Goal: Navigation & Orientation: Find specific page/section

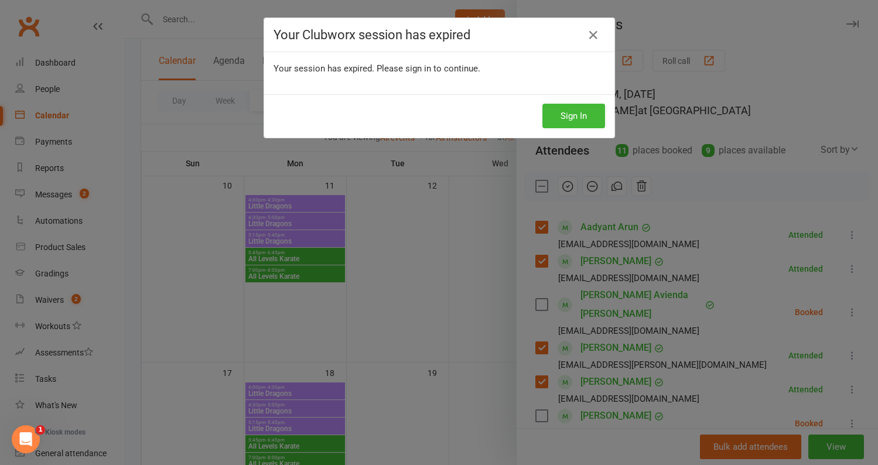
scroll to position [371, 0]
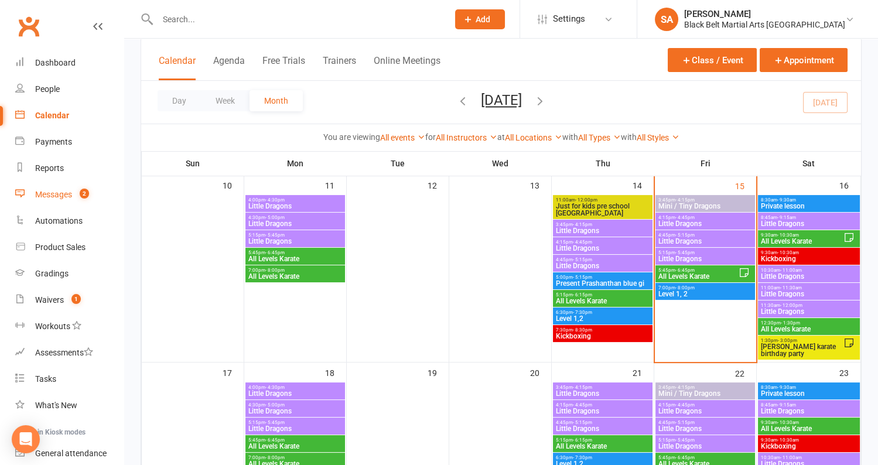
click at [62, 197] on div "Messages" at bounding box center [53, 194] width 37 height 9
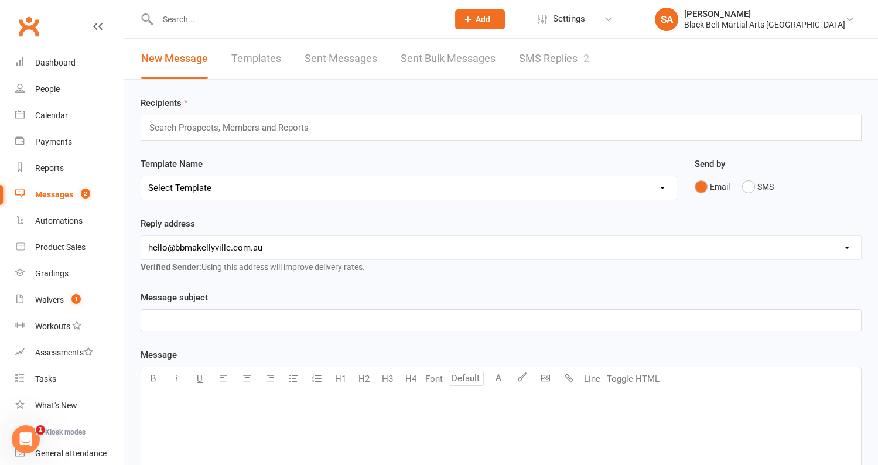
click at [525, 63] on link "SMS Replies 2" at bounding box center [554, 59] width 70 height 40
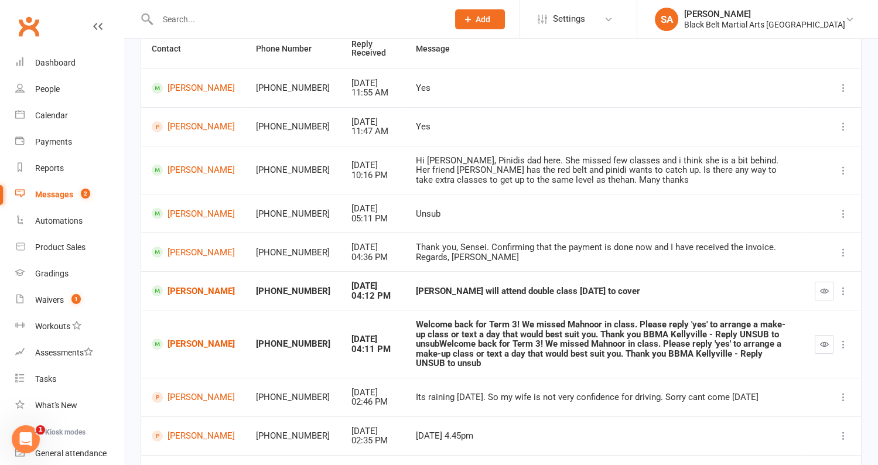
scroll to position [138, 0]
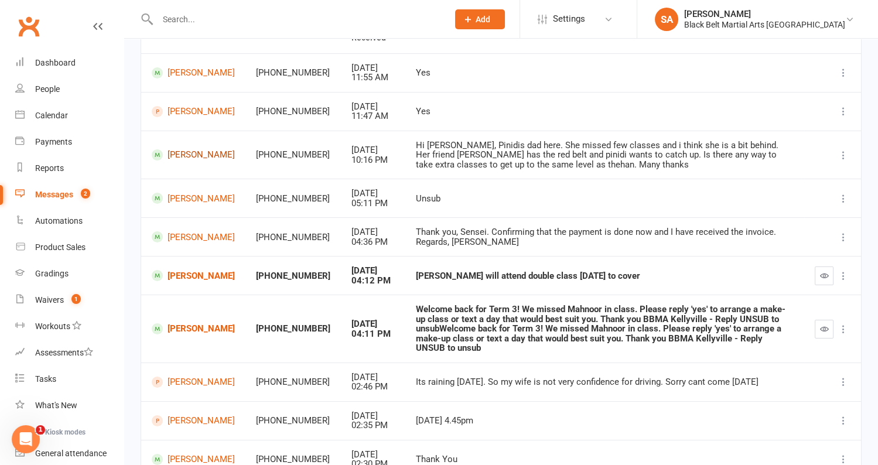
click at [177, 156] on link "[PERSON_NAME]" at bounding box center [193, 154] width 83 height 11
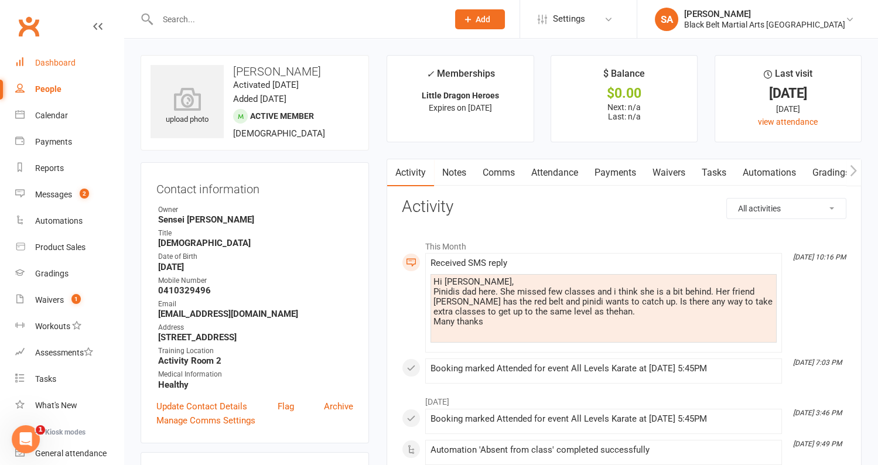
click at [49, 63] on div "Dashboard" at bounding box center [55, 62] width 40 height 9
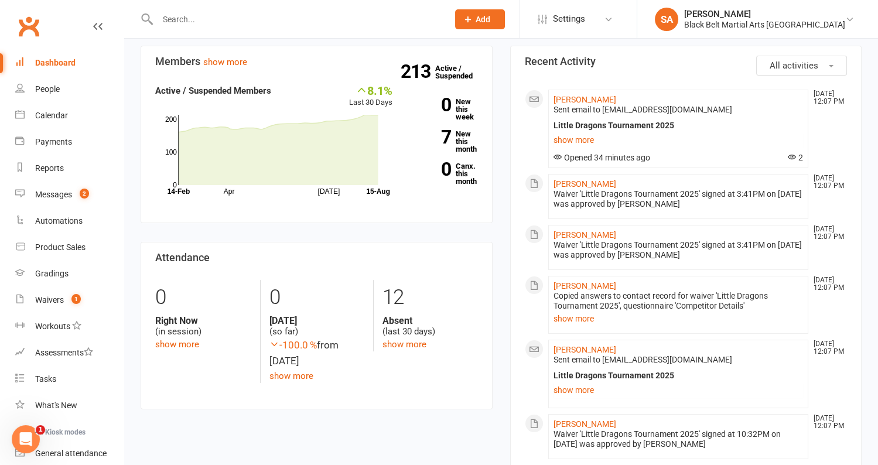
scroll to position [329, 0]
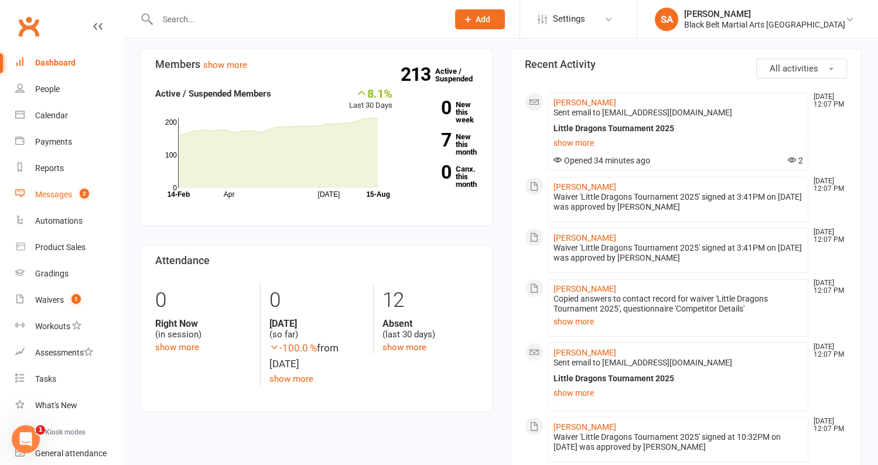
click at [46, 193] on div "Messages" at bounding box center [53, 194] width 37 height 9
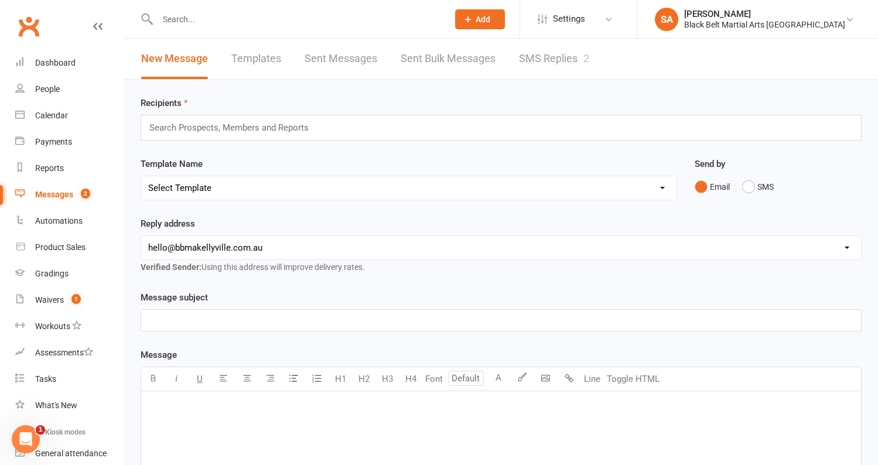
click at [553, 53] on link "SMS Replies 2" at bounding box center [554, 59] width 70 height 40
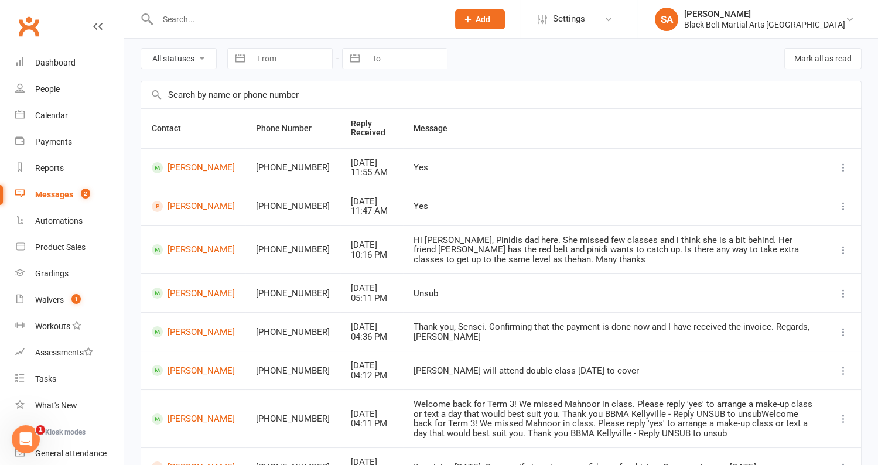
scroll to position [56, 0]
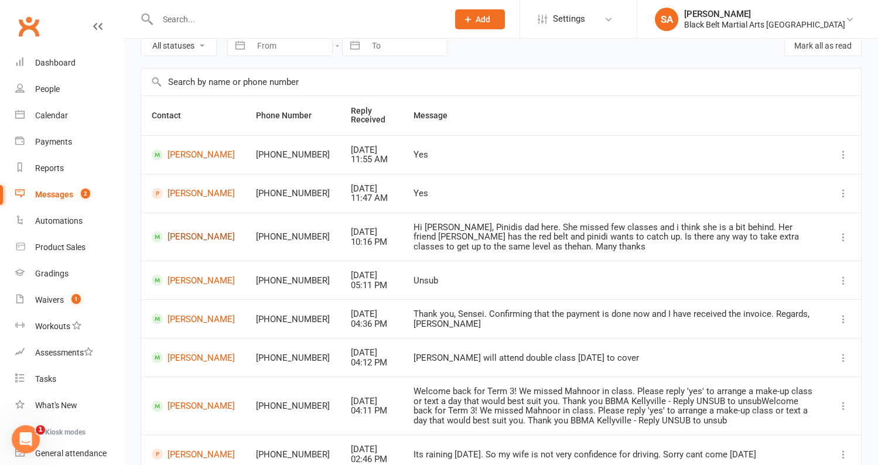
click at [188, 234] on link "[PERSON_NAME]" at bounding box center [193, 236] width 83 height 11
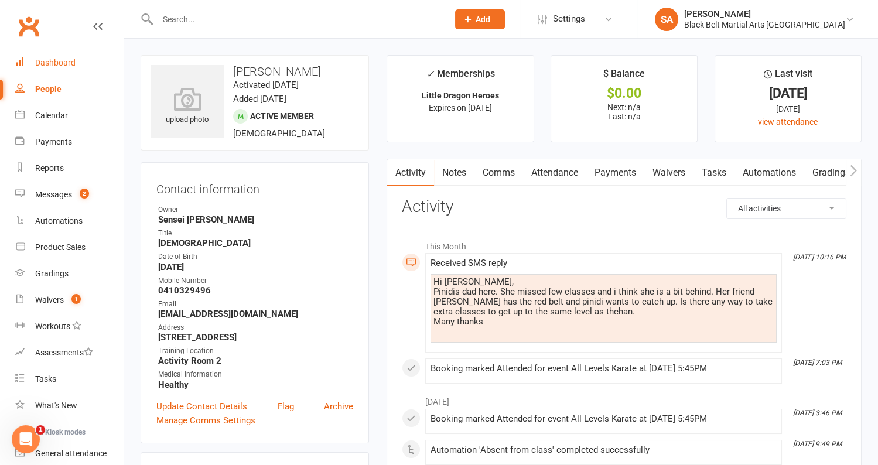
click at [61, 70] on link "Dashboard" at bounding box center [69, 63] width 108 height 26
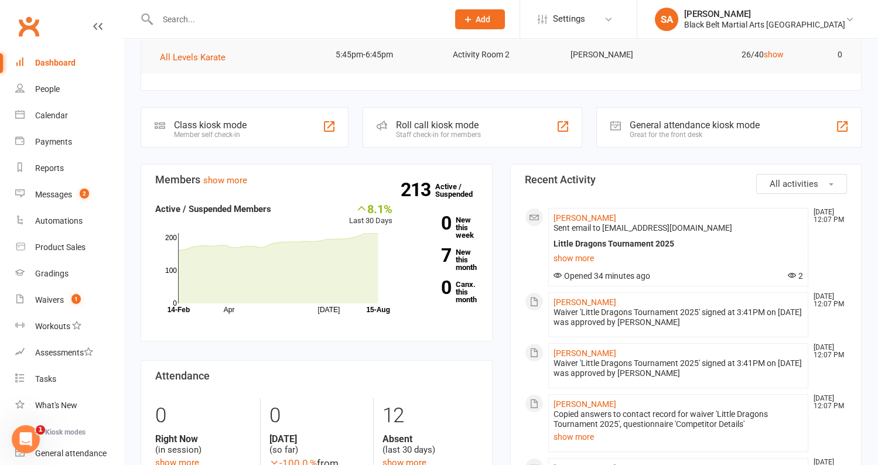
scroll to position [276, 0]
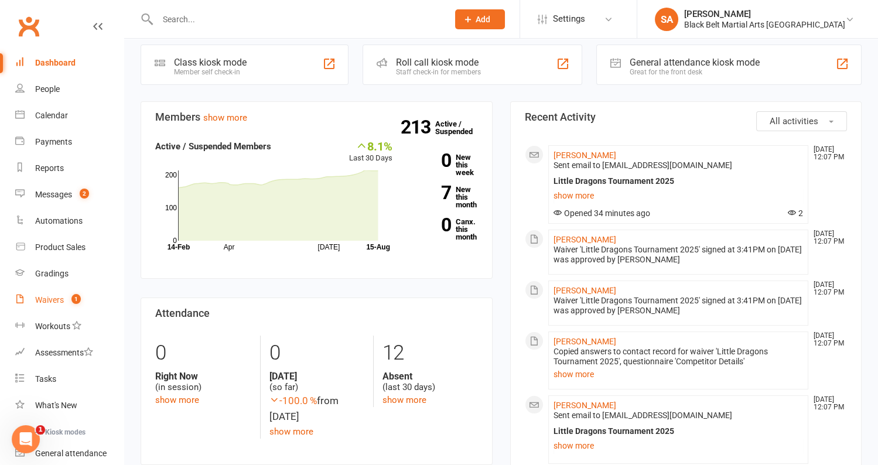
click at [50, 293] on link "Waivers 1" at bounding box center [69, 300] width 108 height 26
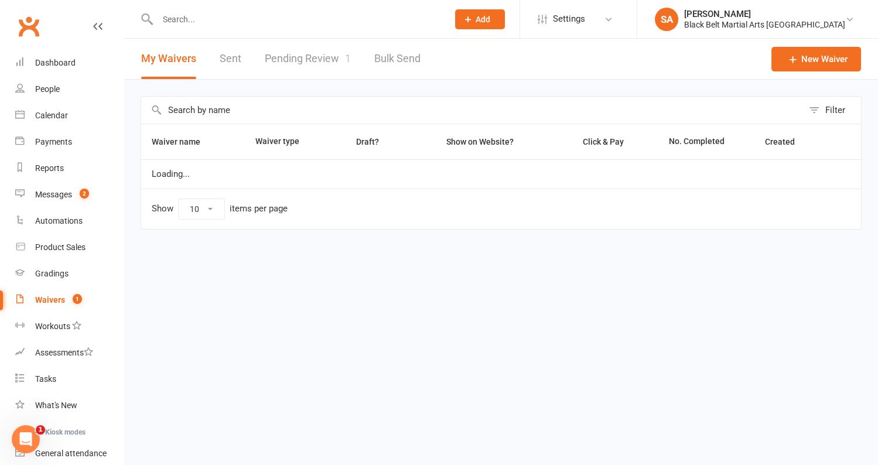
select select "100"
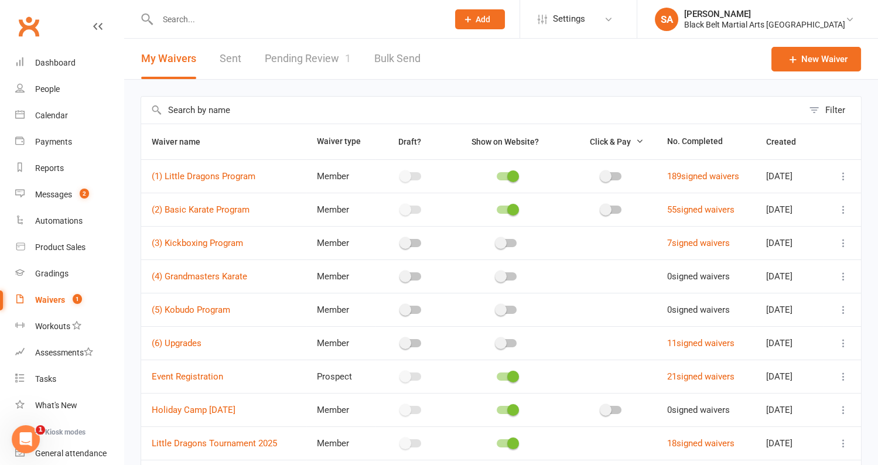
click at [313, 60] on link "Pending Review 1" at bounding box center [308, 59] width 86 height 40
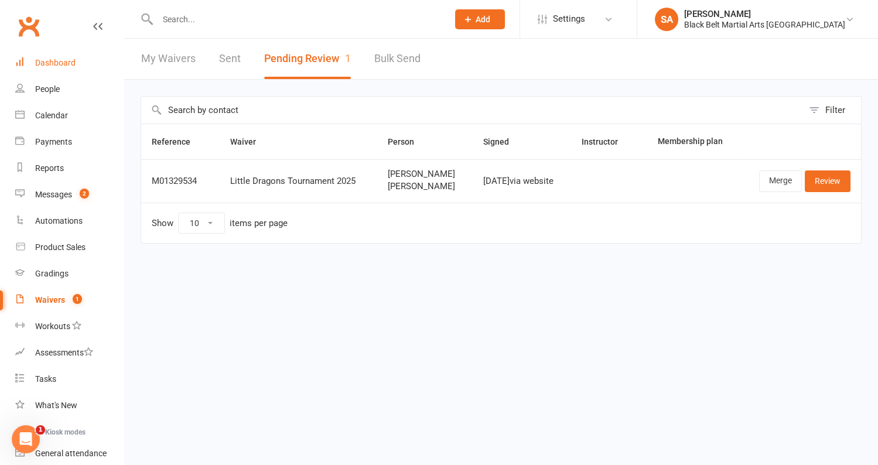
click at [34, 57] on link "Dashboard" at bounding box center [69, 63] width 108 height 26
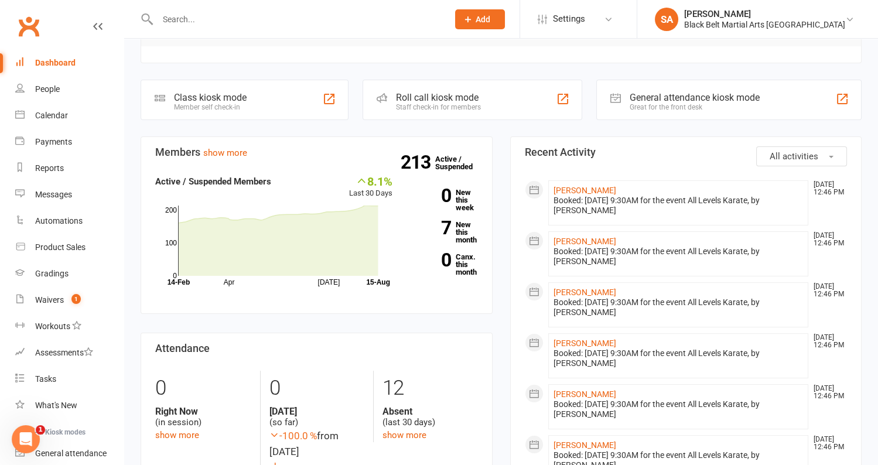
scroll to position [307, 0]
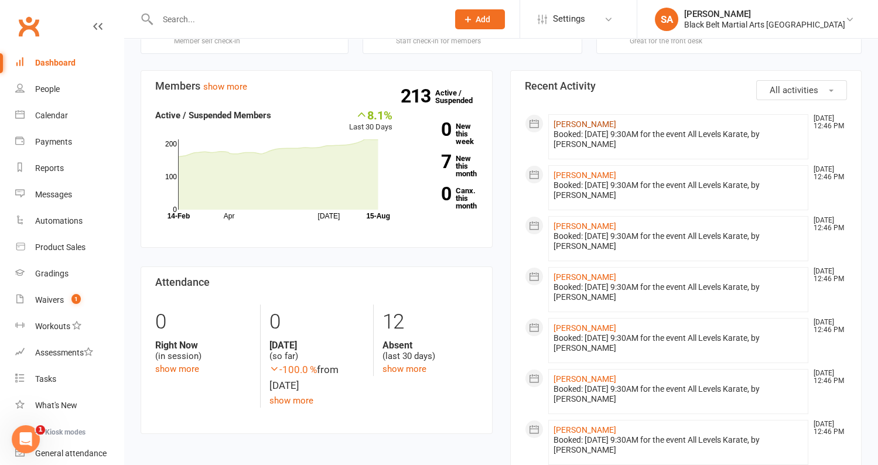
click at [571, 119] on link "[PERSON_NAME]" at bounding box center [584, 123] width 63 height 9
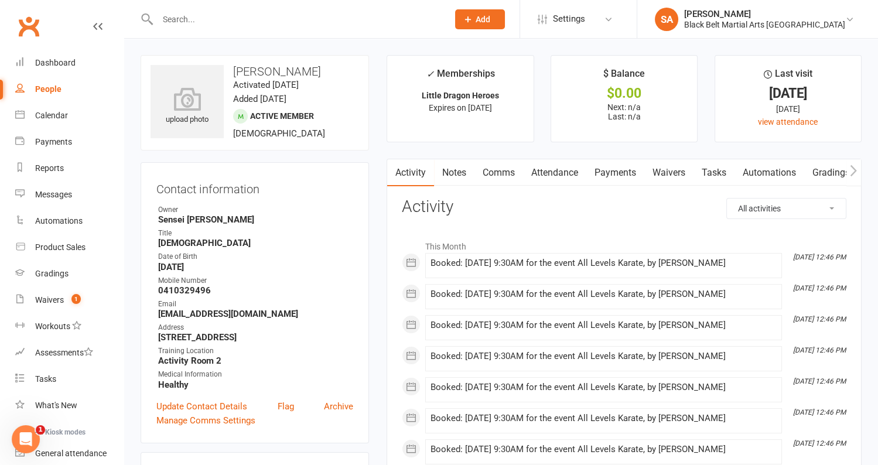
click at [559, 173] on link "Attendance" at bounding box center [554, 172] width 63 height 27
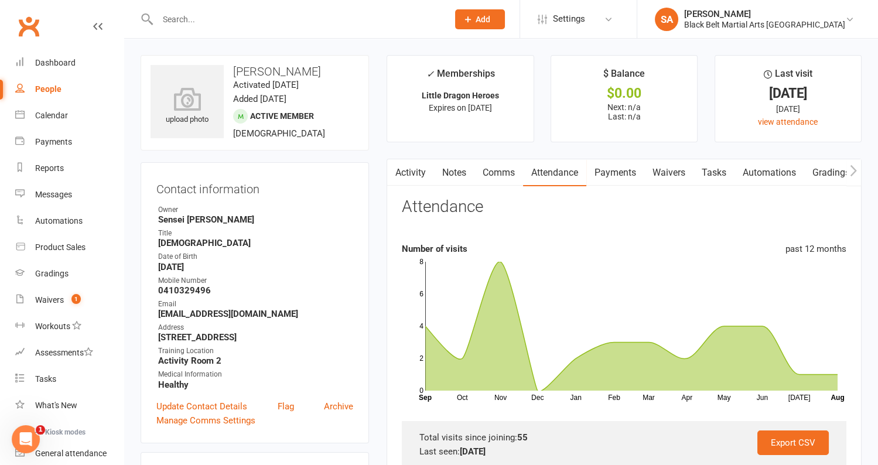
click at [412, 177] on link "Activity" at bounding box center [410, 172] width 47 height 27
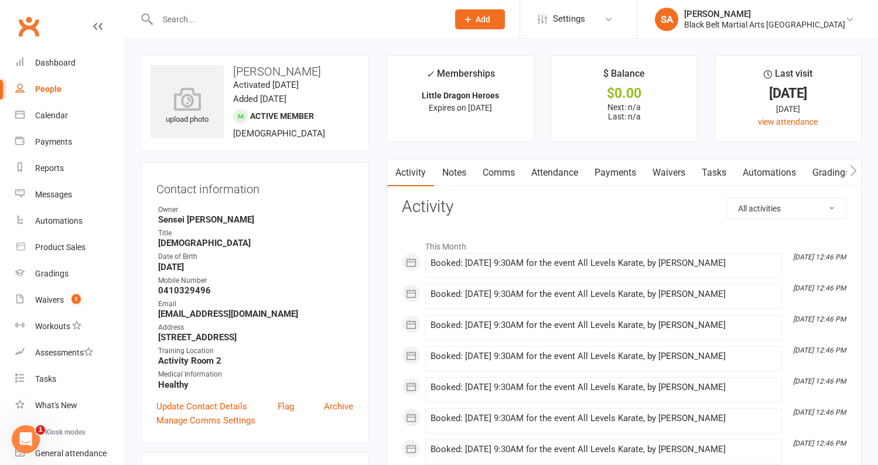
click at [800, 209] on select "All activities Bookings / Attendances Communications Notes Failed SMSes Grading…" at bounding box center [786, 208] width 119 height 20
select select "ConversationLogEntry"
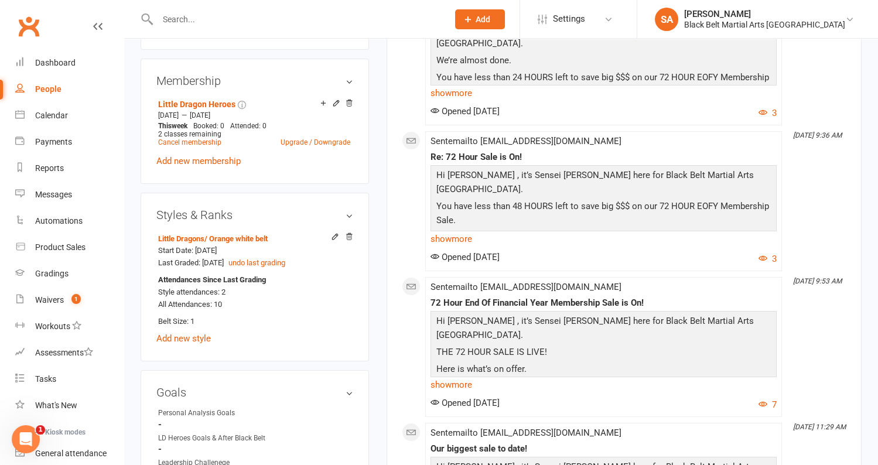
scroll to position [491, 0]
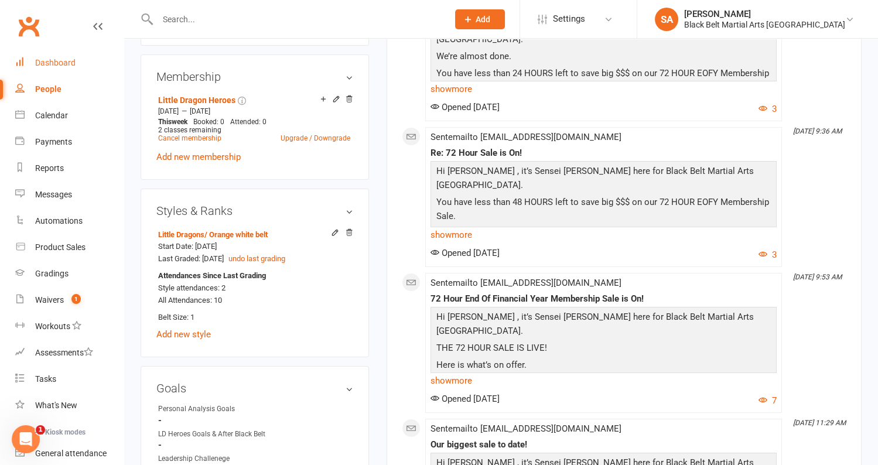
click at [51, 58] on div "Dashboard" at bounding box center [55, 62] width 40 height 9
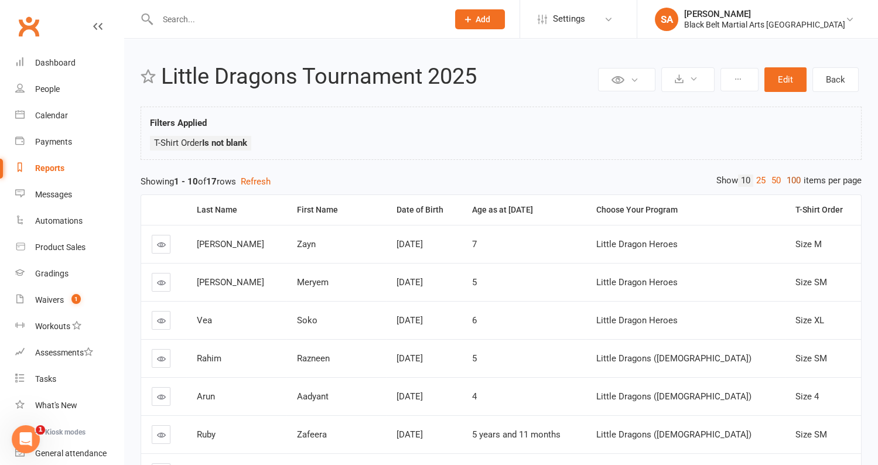
click at [792, 183] on link "100" at bounding box center [793, 180] width 20 height 12
click at [75, 64] on link "Dashboard" at bounding box center [69, 63] width 108 height 26
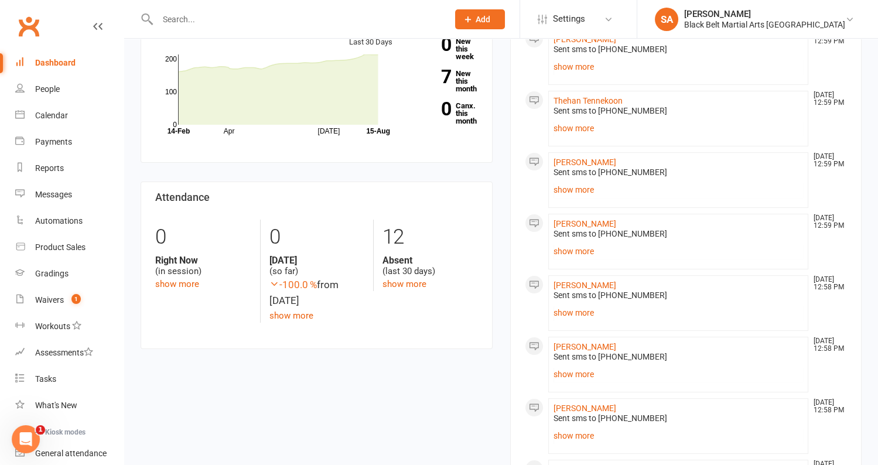
scroll to position [390, 0]
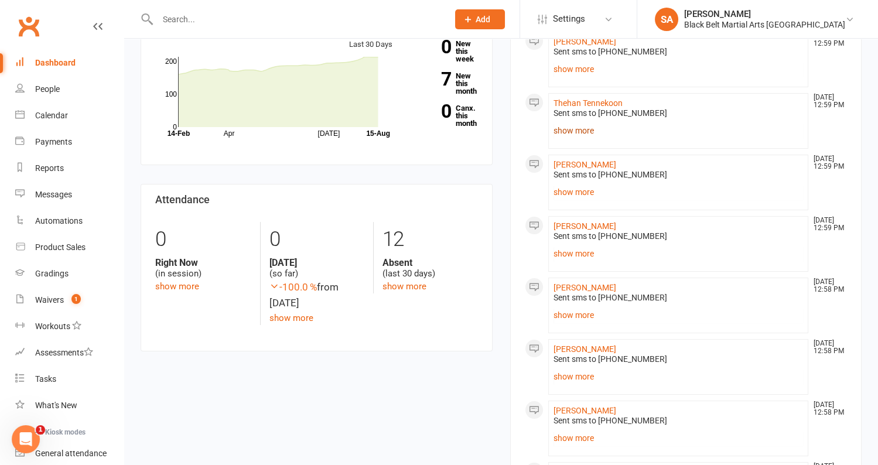
click at [572, 130] on link "show more" at bounding box center [678, 130] width 250 height 16
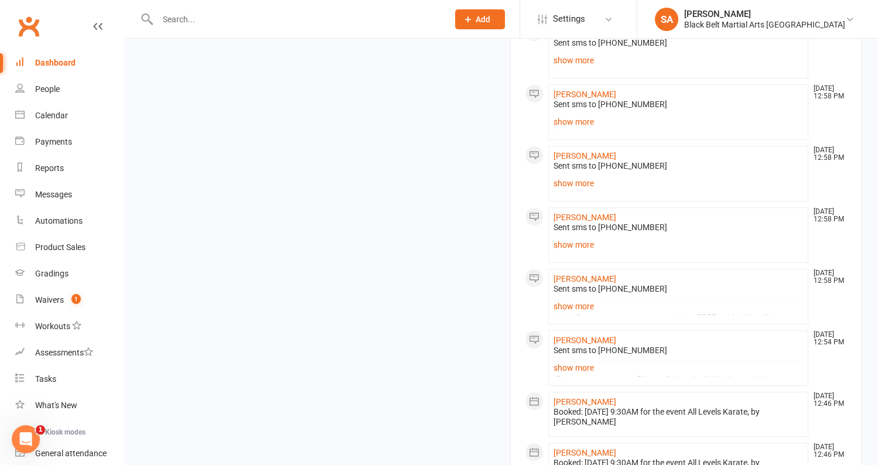
scroll to position [717, 0]
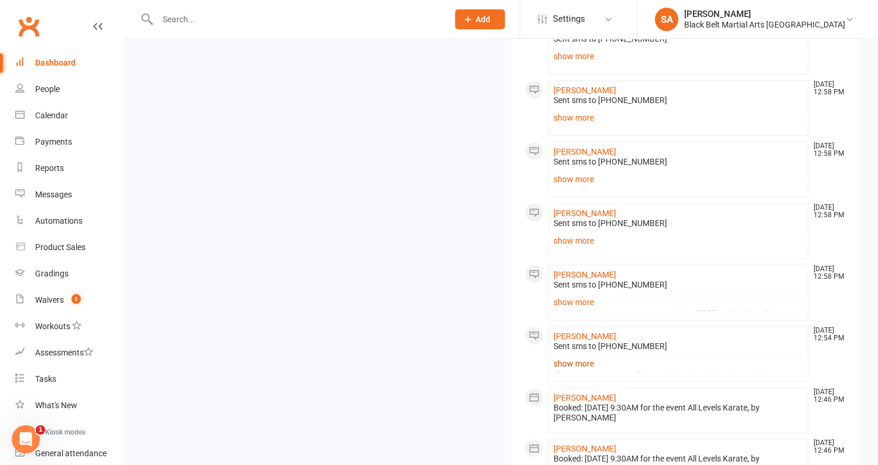
click at [567, 372] on link "show more" at bounding box center [678, 363] width 250 height 16
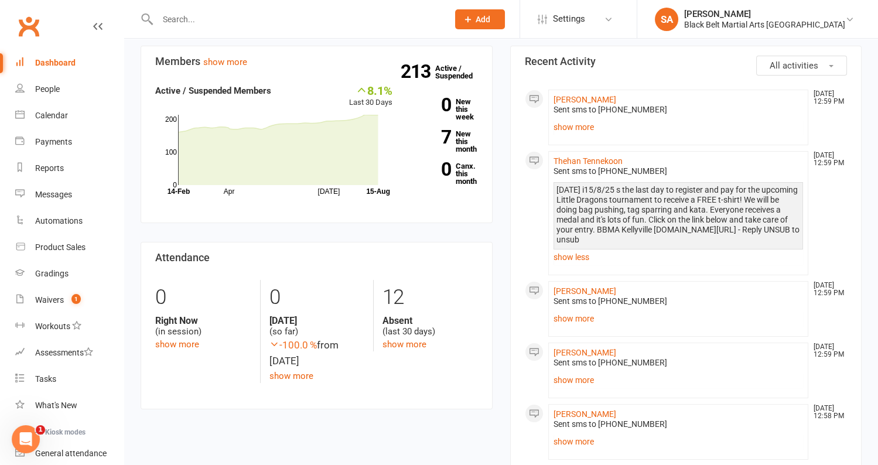
scroll to position [0, 0]
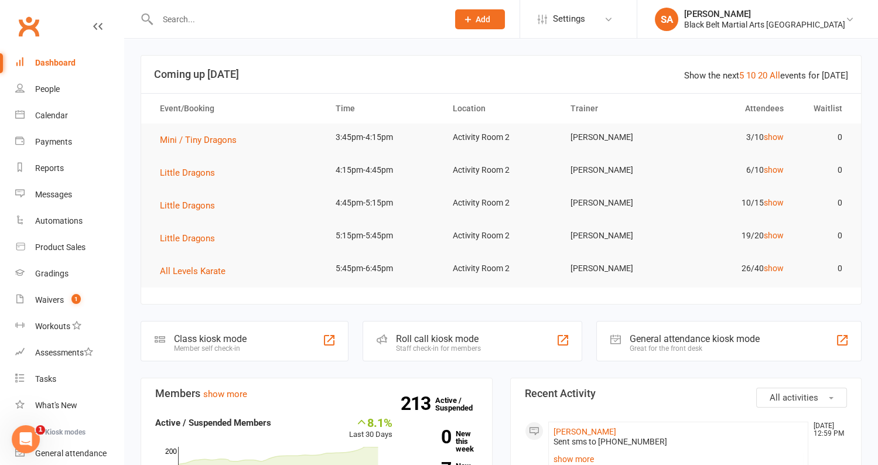
click at [52, 61] on div "Dashboard" at bounding box center [55, 62] width 40 height 9
click at [19, 436] on icon "Open Intercom Messenger" at bounding box center [25, 439] width 19 height 19
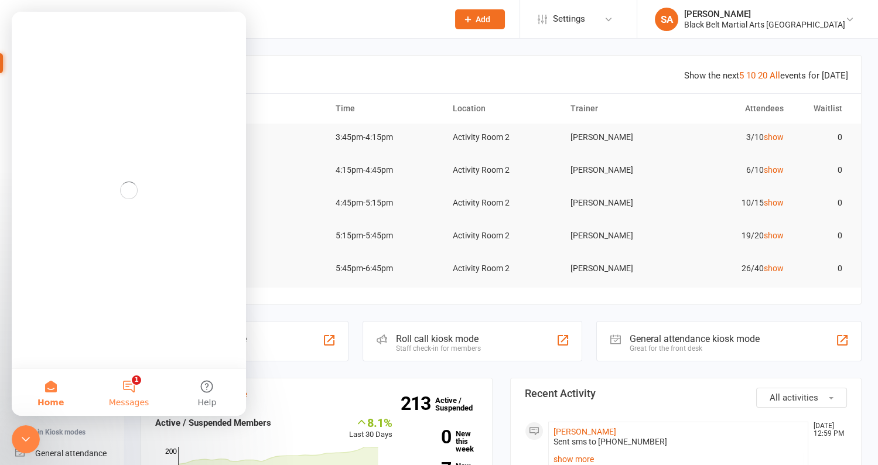
click at [122, 386] on button "1 Messages" at bounding box center [129, 392] width 78 height 47
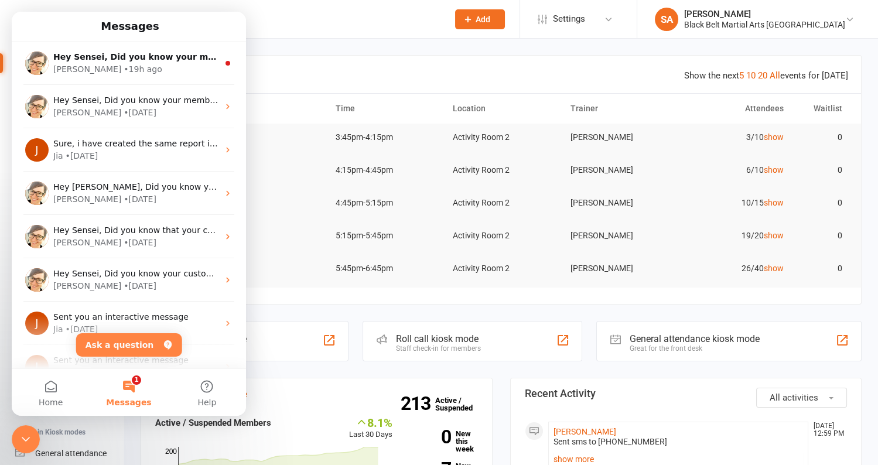
click at [19, 436] on icon "Close Intercom Messenger" at bounding box center [26, 439] width 14 height 14
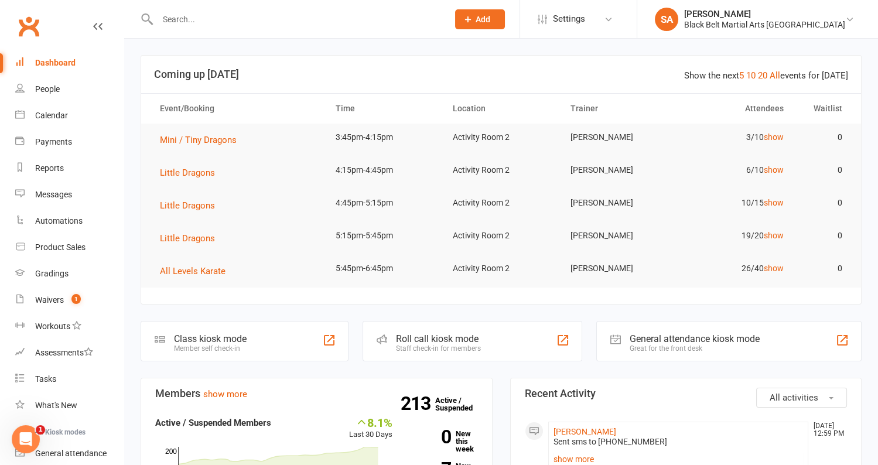
click at [44, 61] on div "Dashboard" at bounding box center [55, 62] width 40 height 9
click at [50, 118] on div "Calendar" at bounding box center [51, 115] width 33 height 9
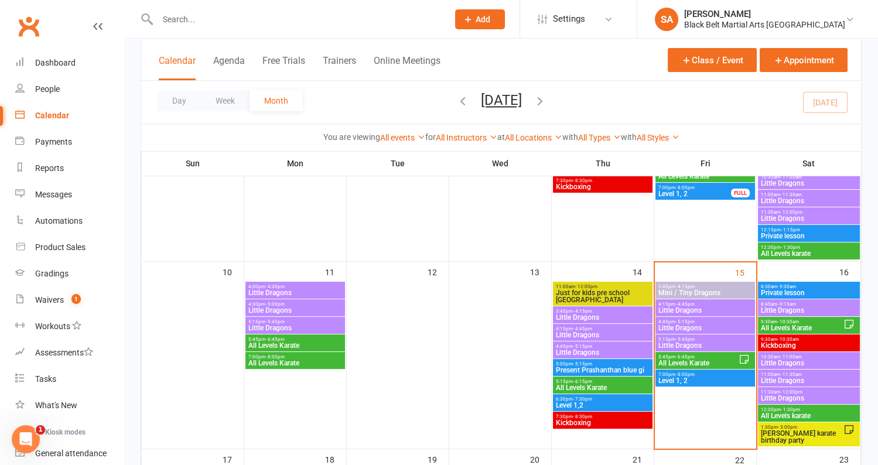
scroll to position [390, 0]
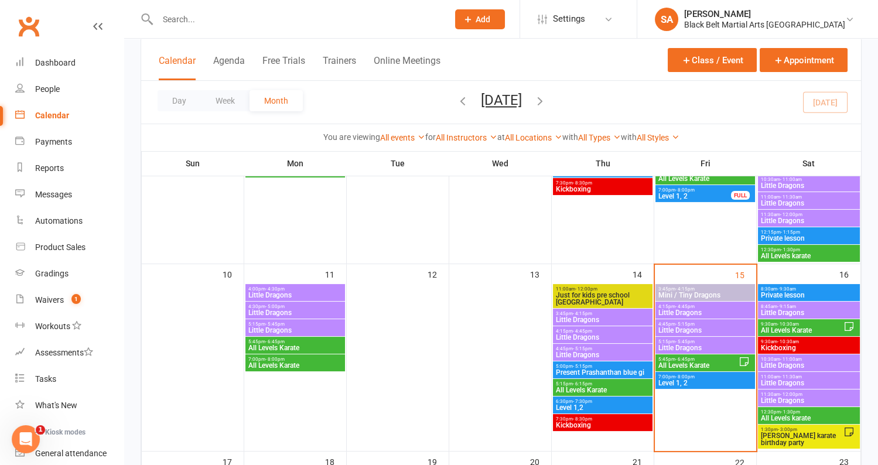
click at [674, 298] on div "3:45pm - 4:15pm Mini / Tiny Dragons" at bounding box center [705, 292] width 100 height 17
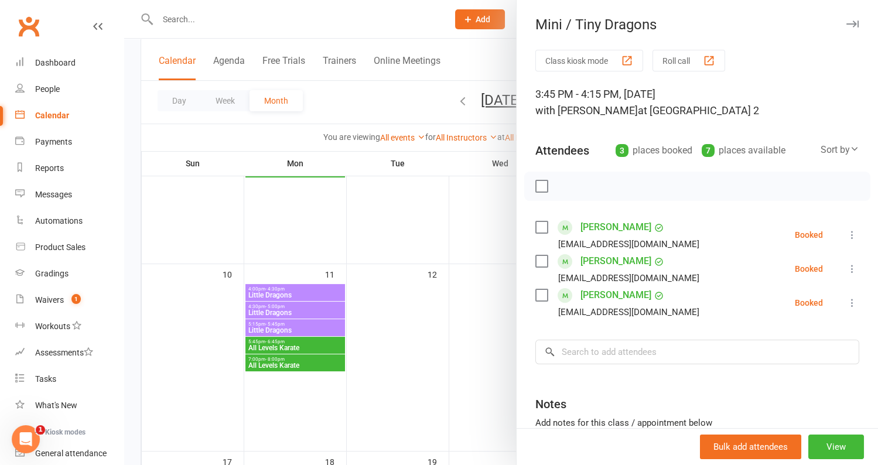
click at [491, 311] on div at bounding box center [500, 232] width 753 height 465
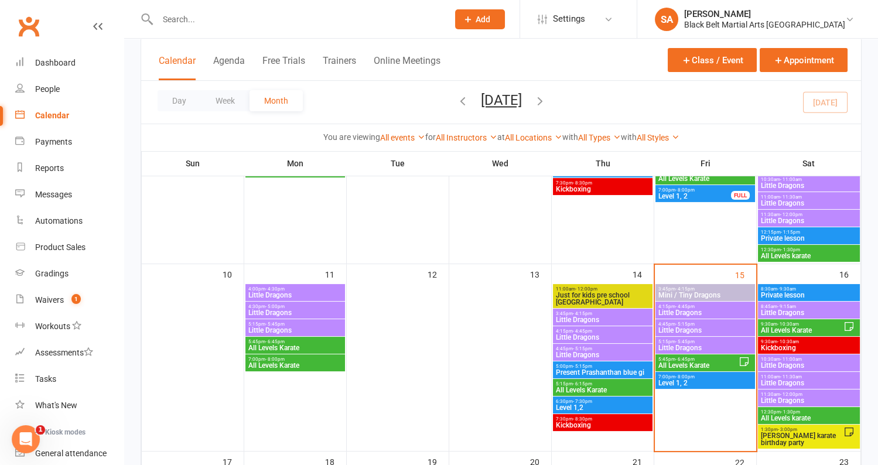
click at [706, 313] on span "Little Dragons" at bounding box center [704, 312] width 95 height 7
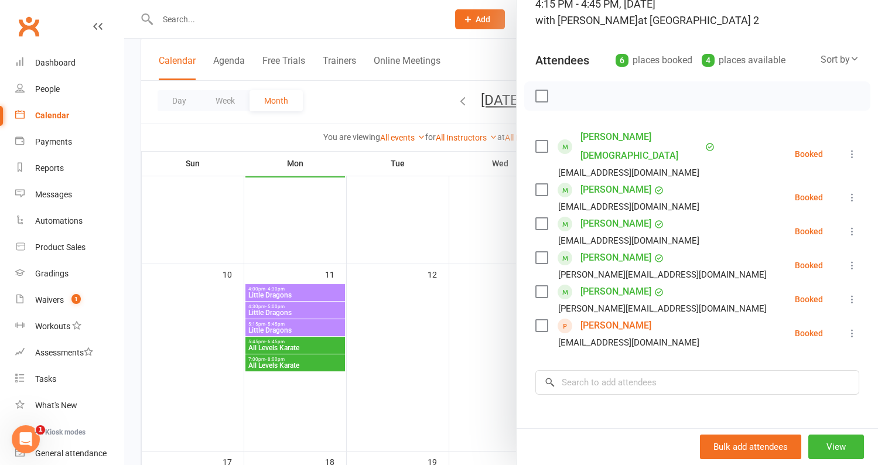
scroll to position [90, 0]
click at [433, 325] on div at bounding box center [500, 232] width 753 height 465
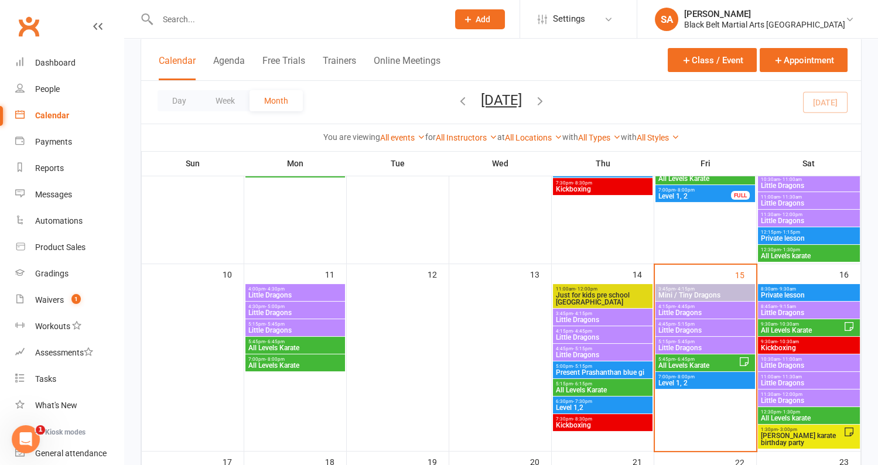
click at [672, 331] on span "Little Dragons" at bounding box center [704, 330] width 95 height 7
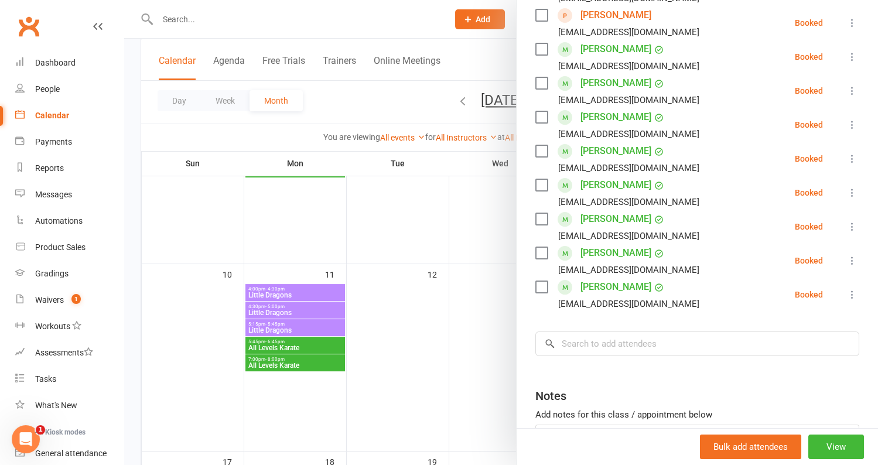
scroll to position [126, 0]
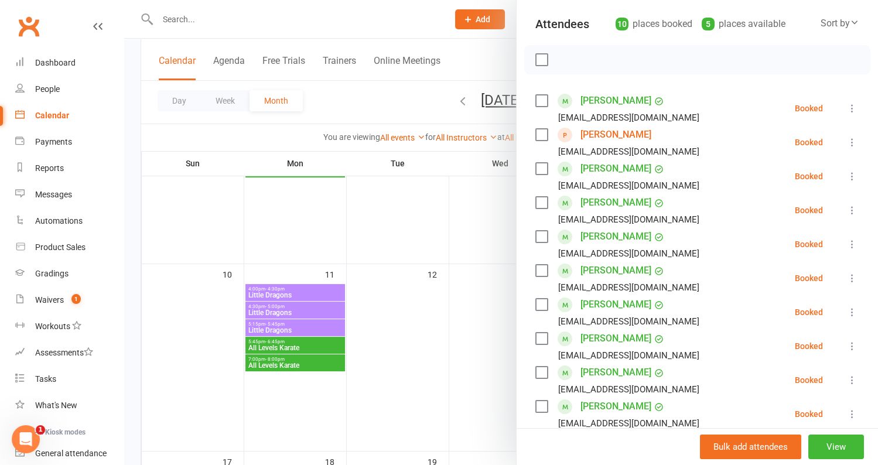
click at [487, 281] on div at bounding box center [500, 232] width 753 height 465
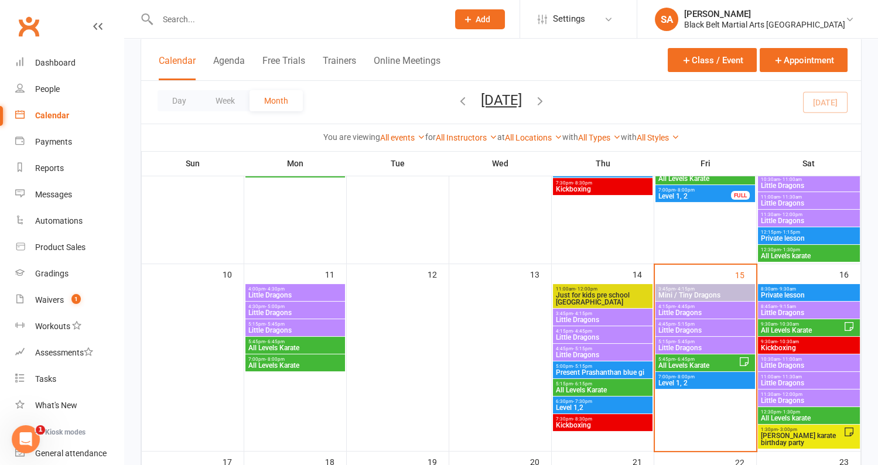
click at [675, 331] on span "Little Dragons" at bounding box center [704, 330] width 95 height 7
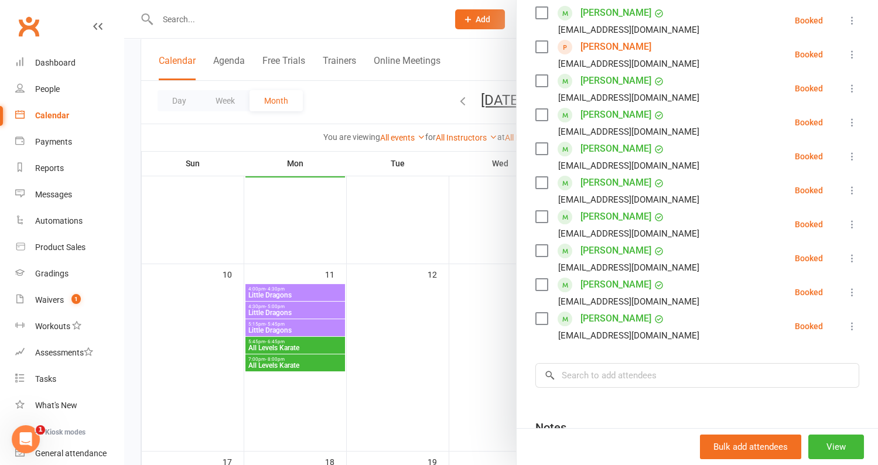
scroll to position [232, 0]
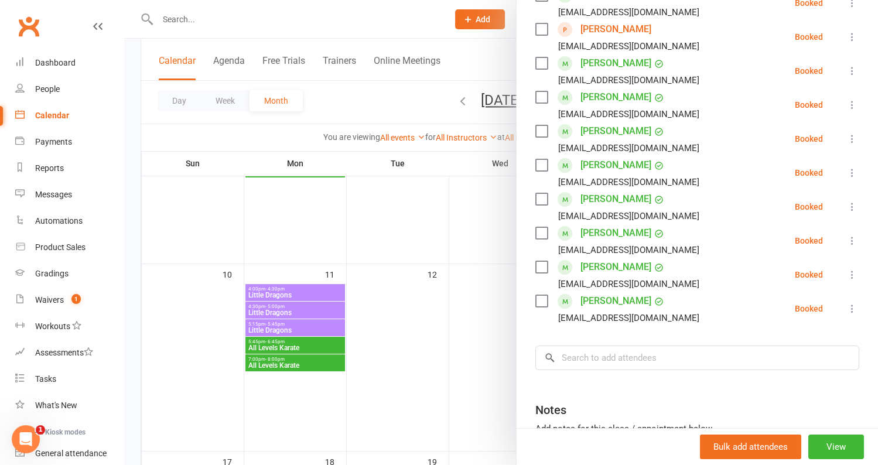
click at [395, 292] on div at bounding box center [500, 232] width 753 height 465
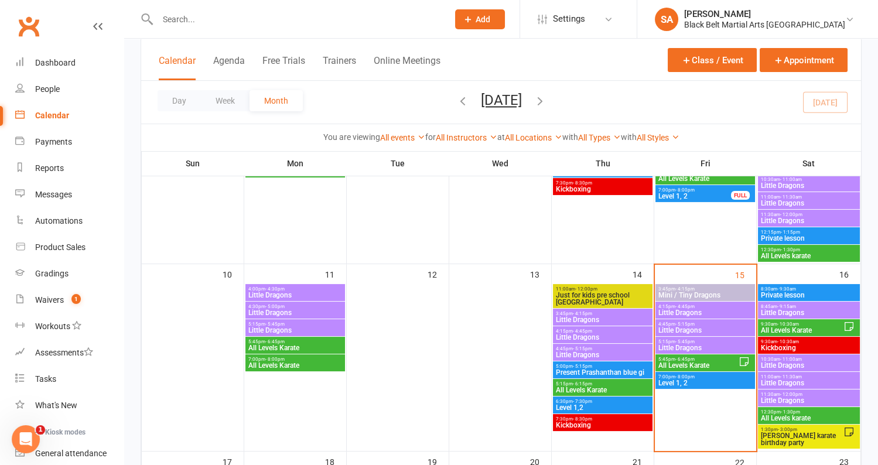
click at [676, 347] on span "Little Dragons" at bounding box center [704, 347] width 95 height 7
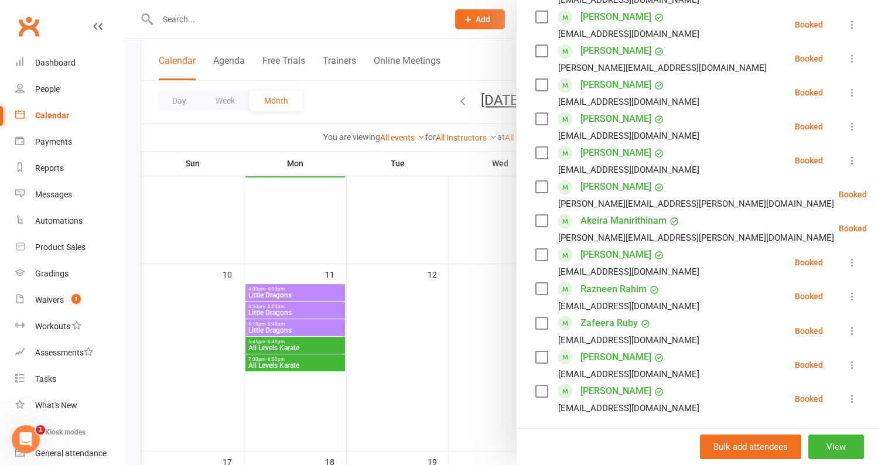
scroll to position [643, 0]
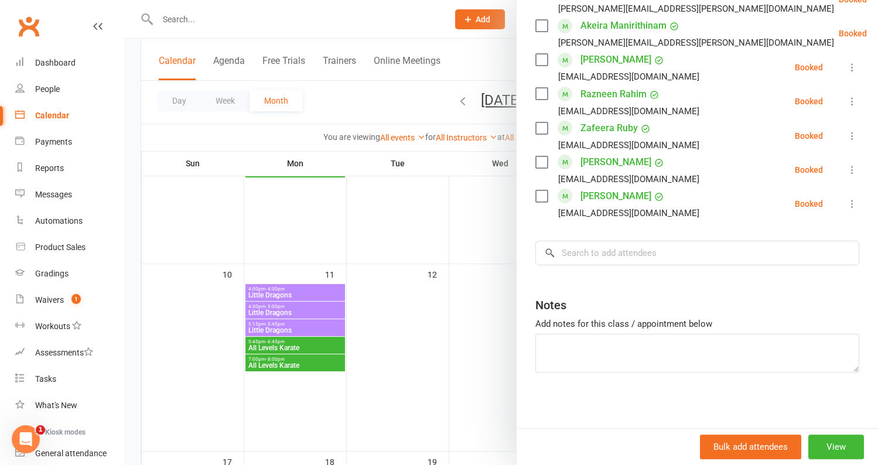
click at [433, 316] on div at bounding box center [500, 232] width 753 height 465
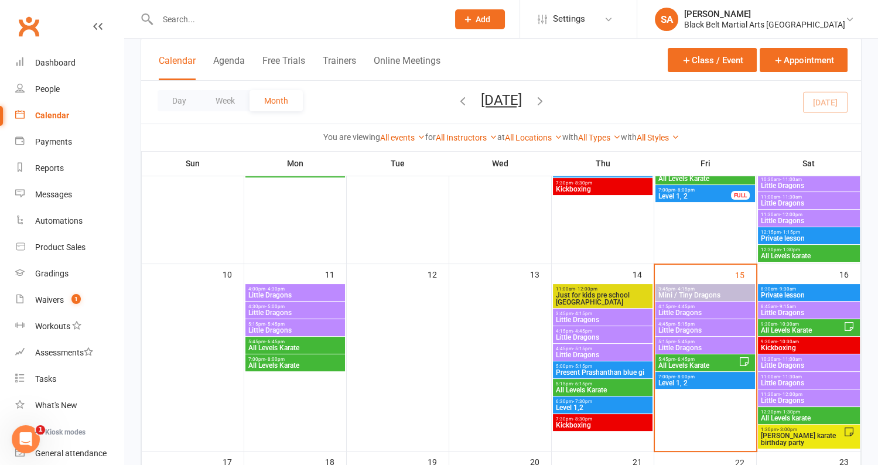
click at [714, 362] on span "All Levels Karate" at bounding box center [697, 365] width 81 height 7
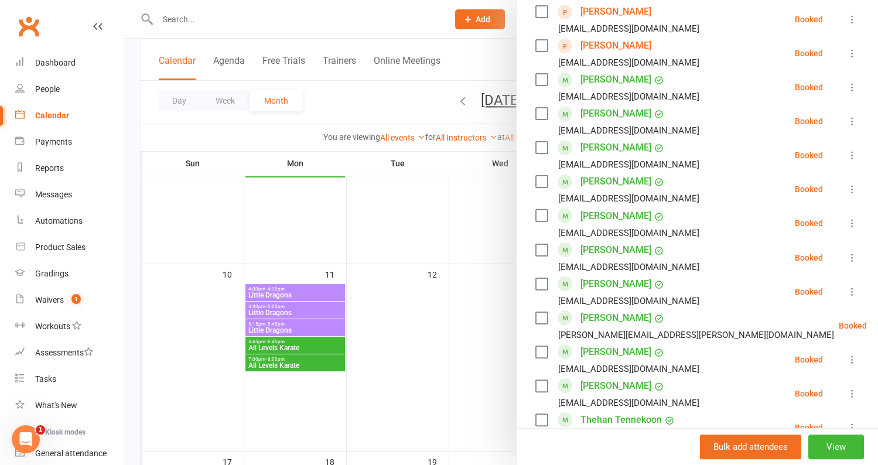
scroll to position [516, 0]
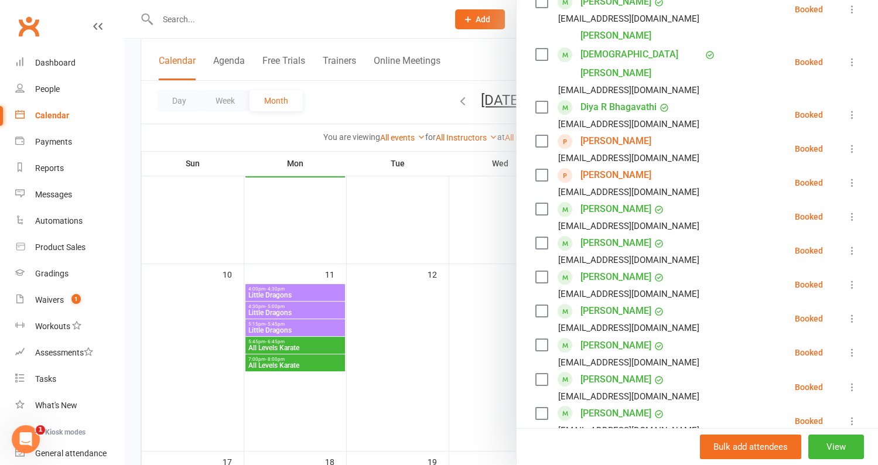
click at [611, 166] on link "[PERSON_NAME]" at bounding box center [615, 175] width 71 height 19
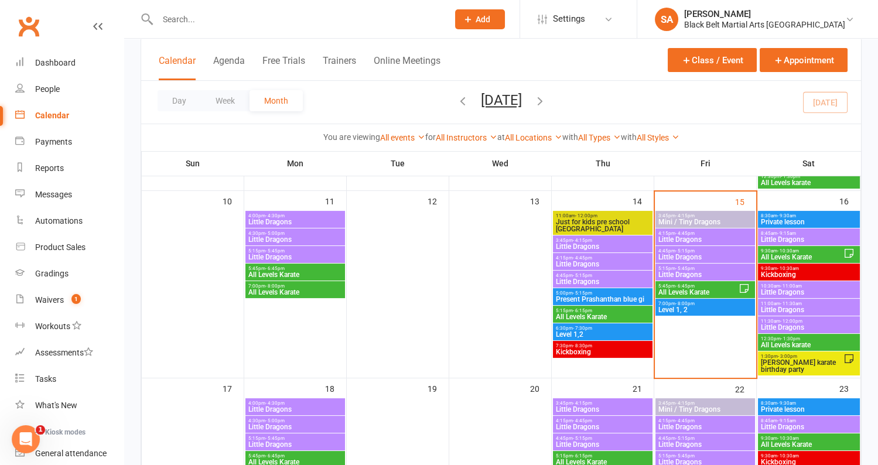
scroll to position [466, 0]
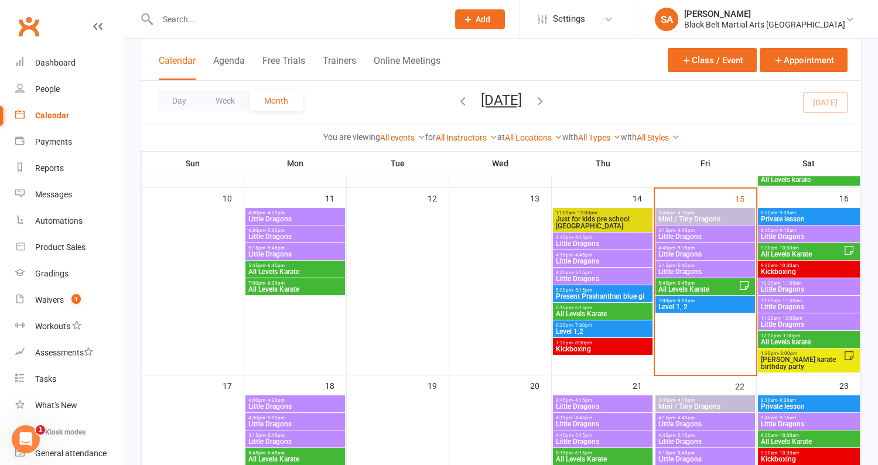
click at [679, 301] on span "- 8:00pm" at bounding box center [684, 300] width 19 height 5
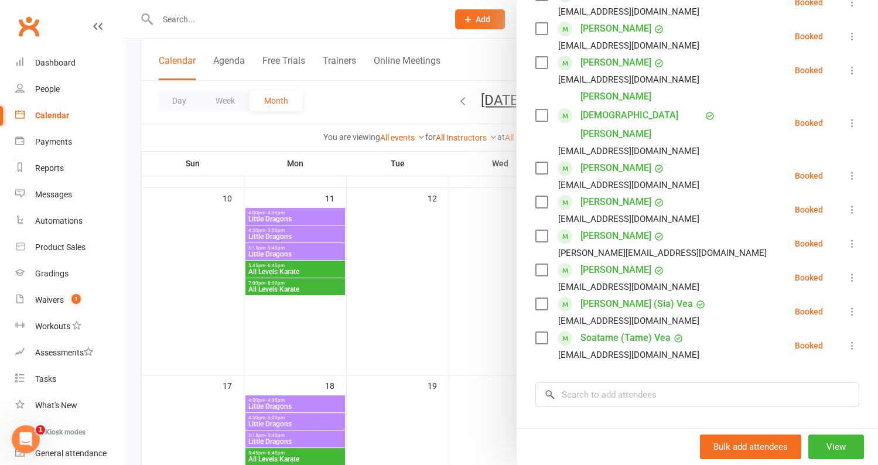
scroll to position [390, 0]
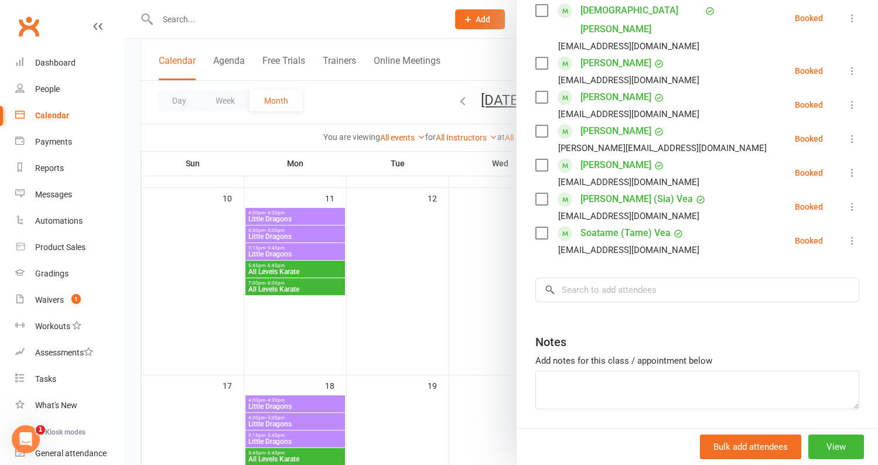
click at [409, 227] on div at bounding box center [500, 232] width 753 height 465
